Goal: Information Seeking & Learning: Learn about a topic

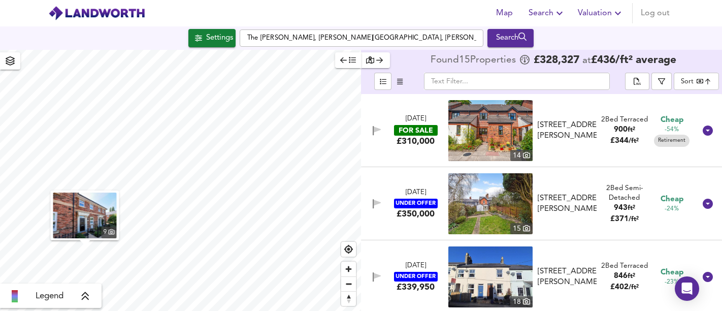
click at [246, 40] on input "The [PERSON_NAME], [PERSON_NAME][GEOGRAPHIC_DATA], [PERSON_NAME]" at bounding box center [362, 37] width 244 height 17
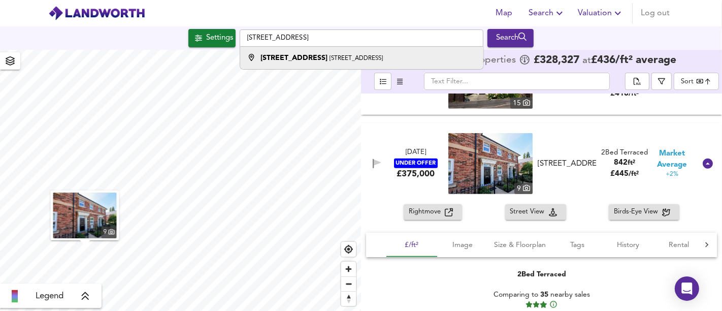
type input "[STREET_ADDRESS]"
click at [415, 56] on div "[STREET_ADDRESS]" at bounding box center [359, 58] width 233 height 10
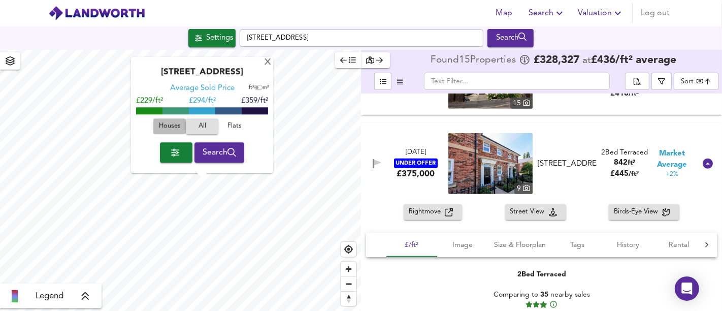
click at [166, 131] on span "Houses" at bounding box center [169, 127] width 27 height 12
click at [215, 159] on span "Search" at bounding box center [220, 152] width 34 height 14
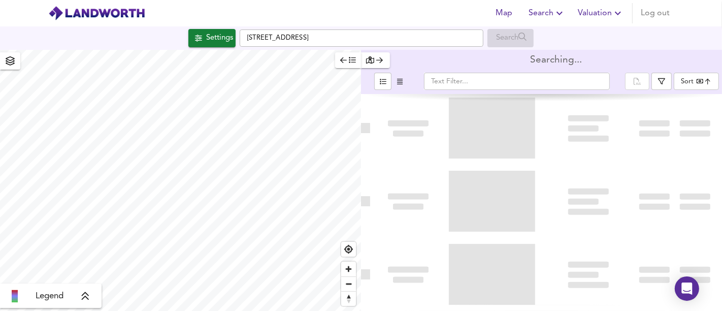
type input "bestdeal"
